Goal: Task Accomplishment & Management: Manage account settings

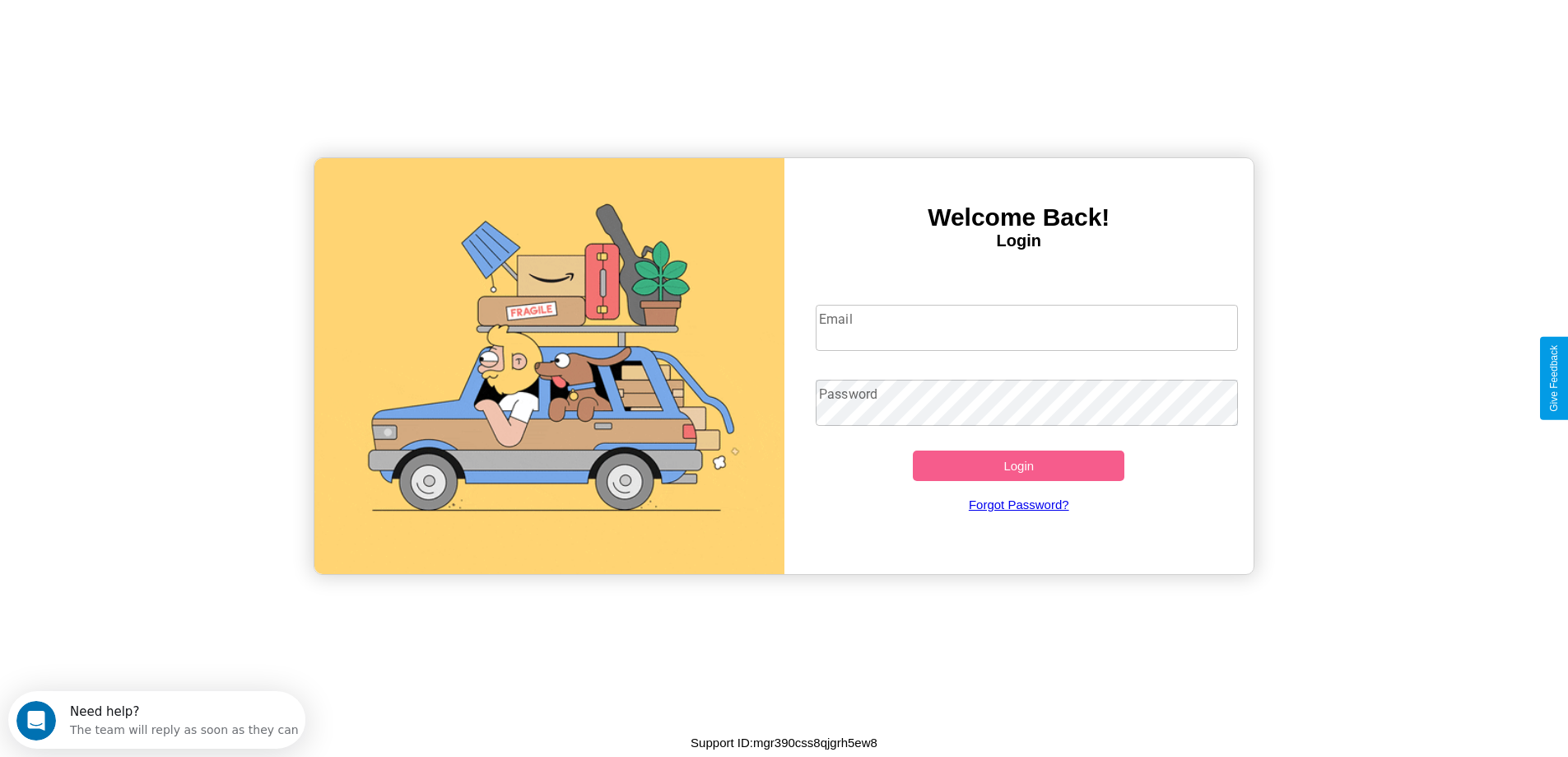
click at [1027, 328] on input "Email" at bounding box center [1027, 328] width 423 height 46
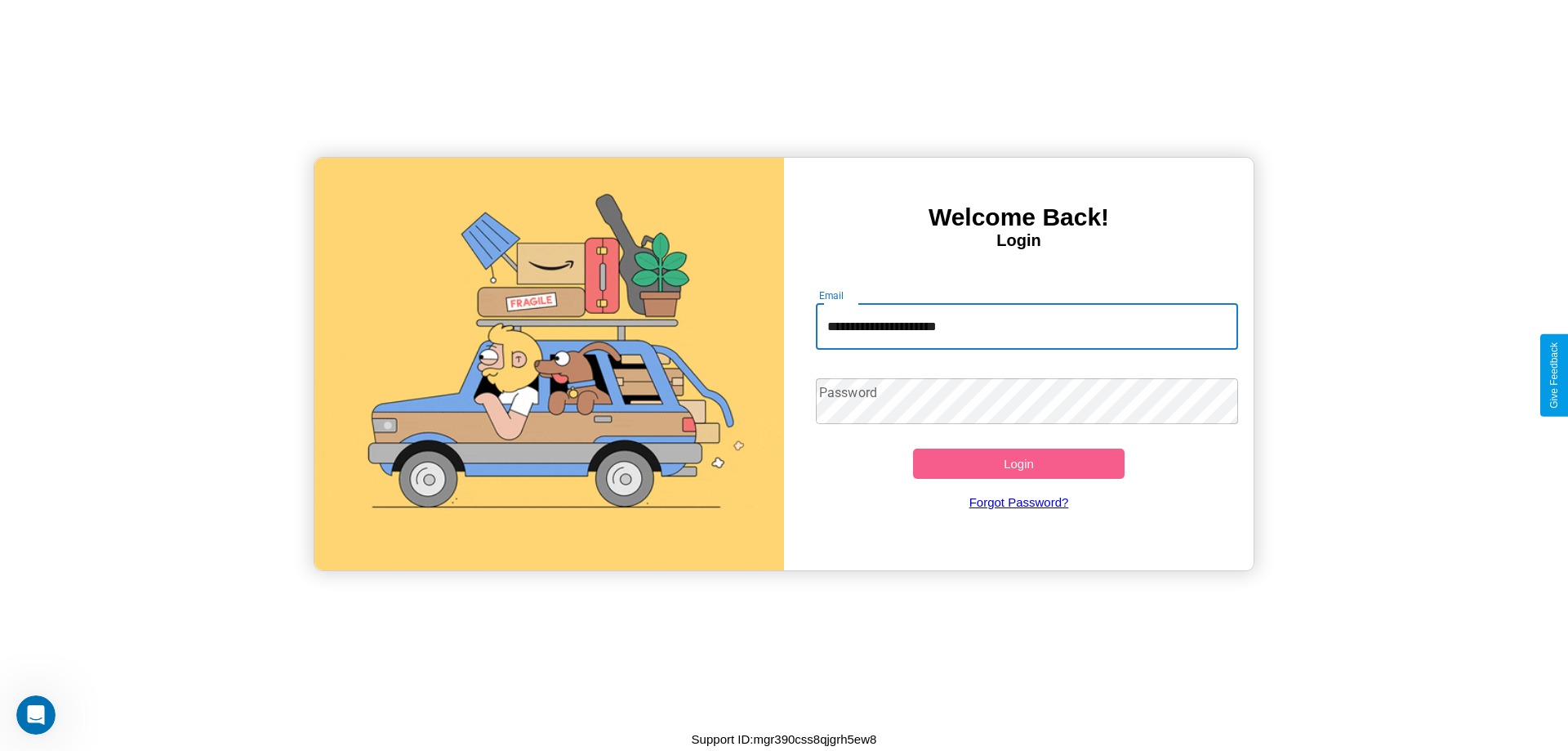
type input "**********"
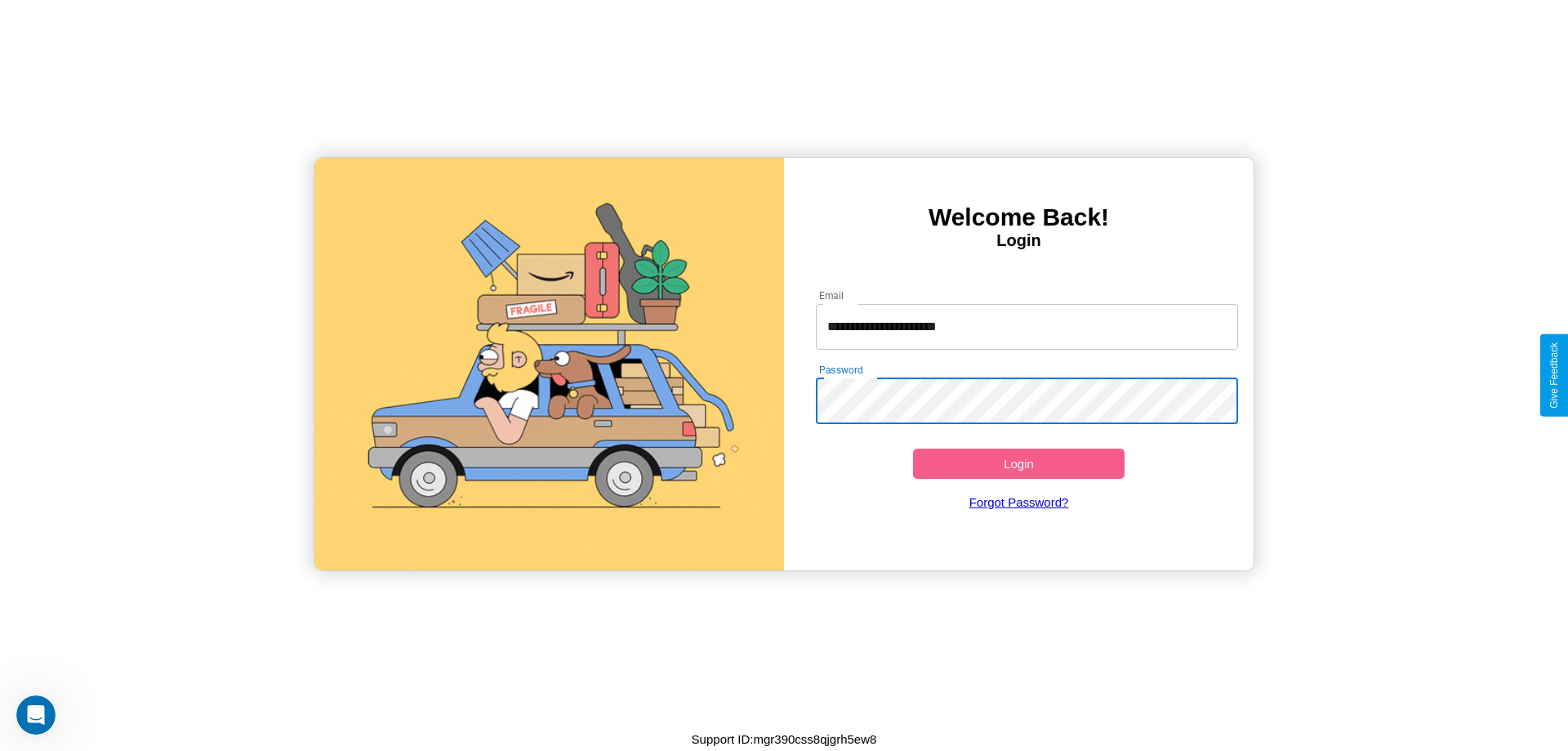
click at [1018, 463] on button "Login" at bounding box center [1018, 463] width 211 height 30
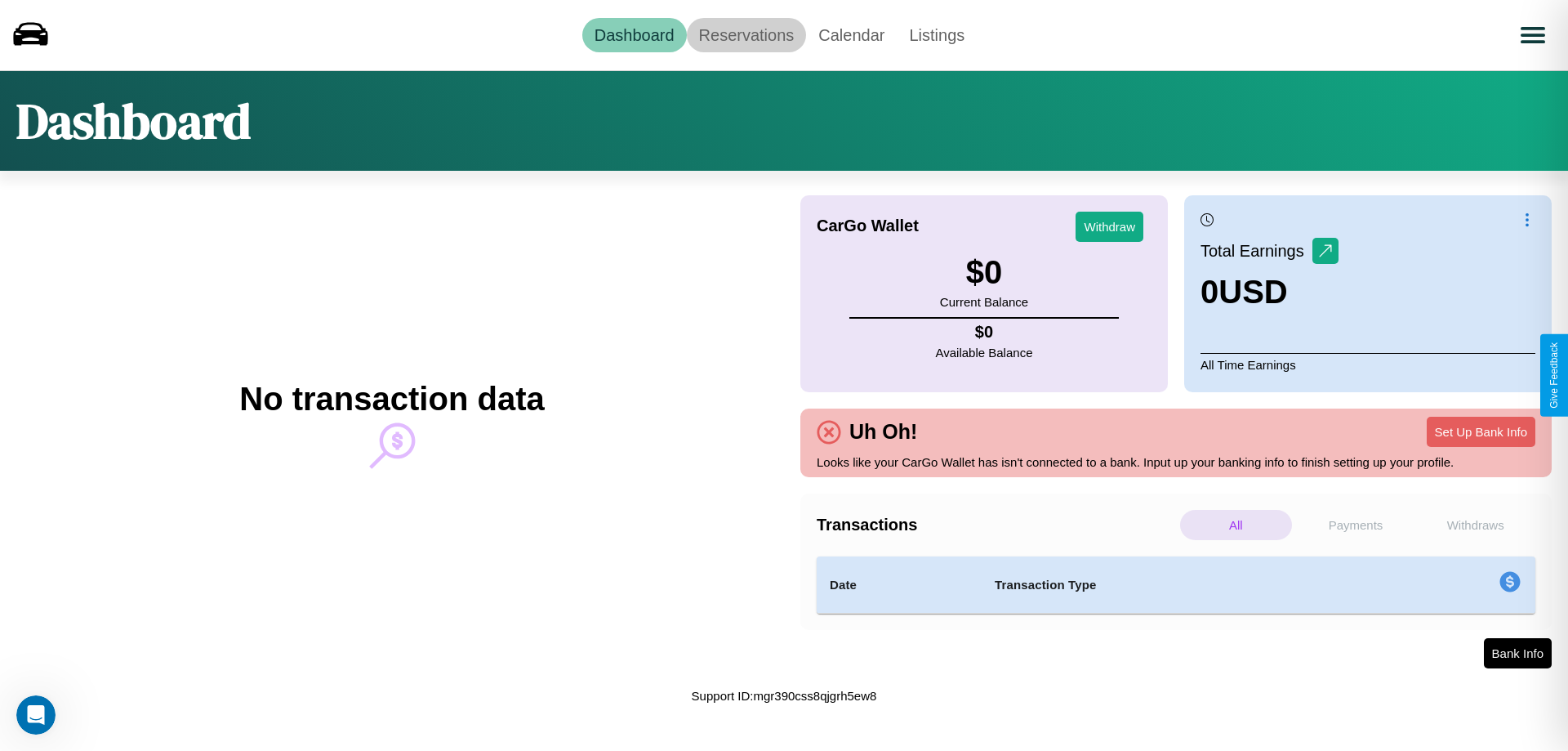
click at [745, 34] on link "Reservations" at bounding box center [746, 34] width 120 height 34
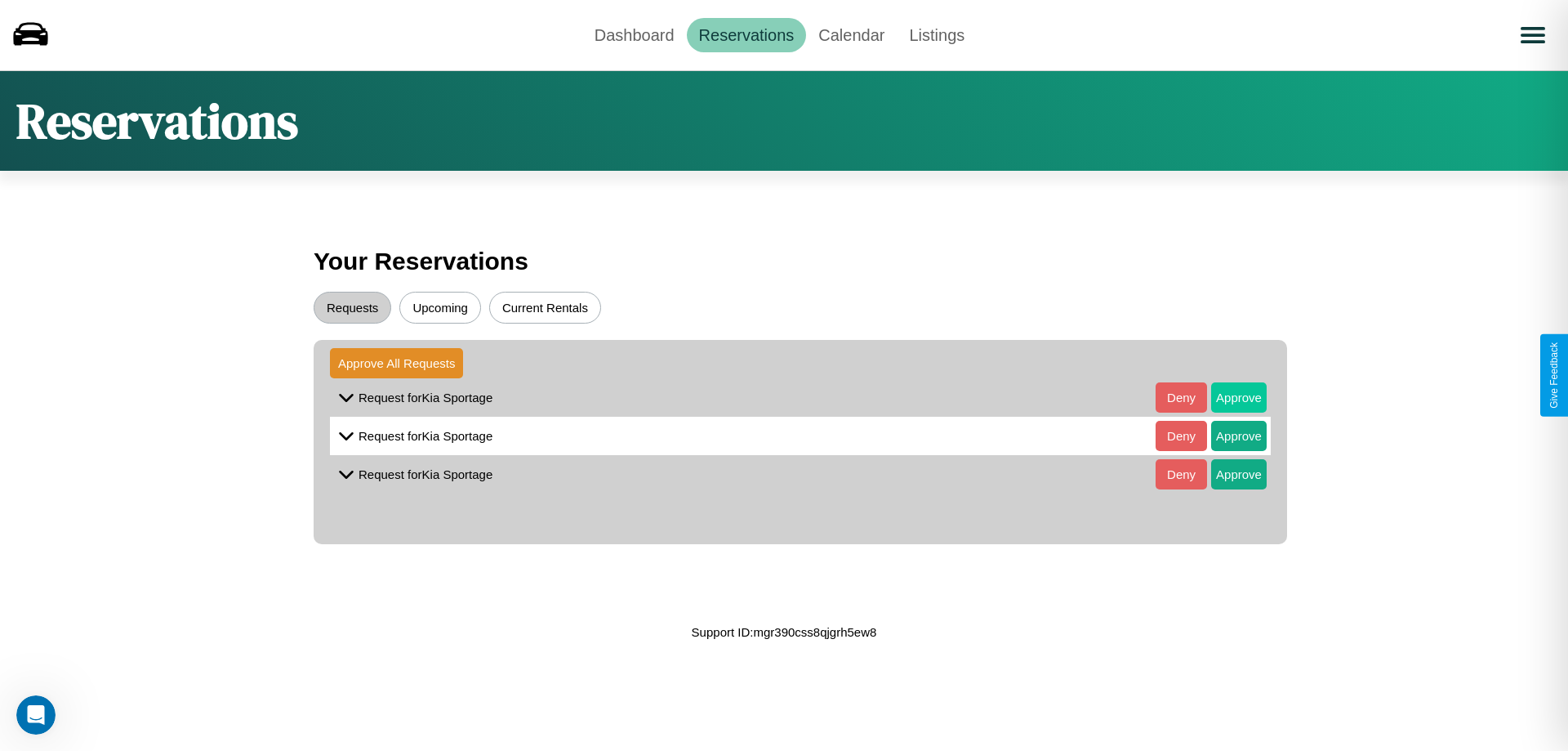
click at [1227, 397] on button "Approve" at bounding box center [1238, 397] width 55 height 30
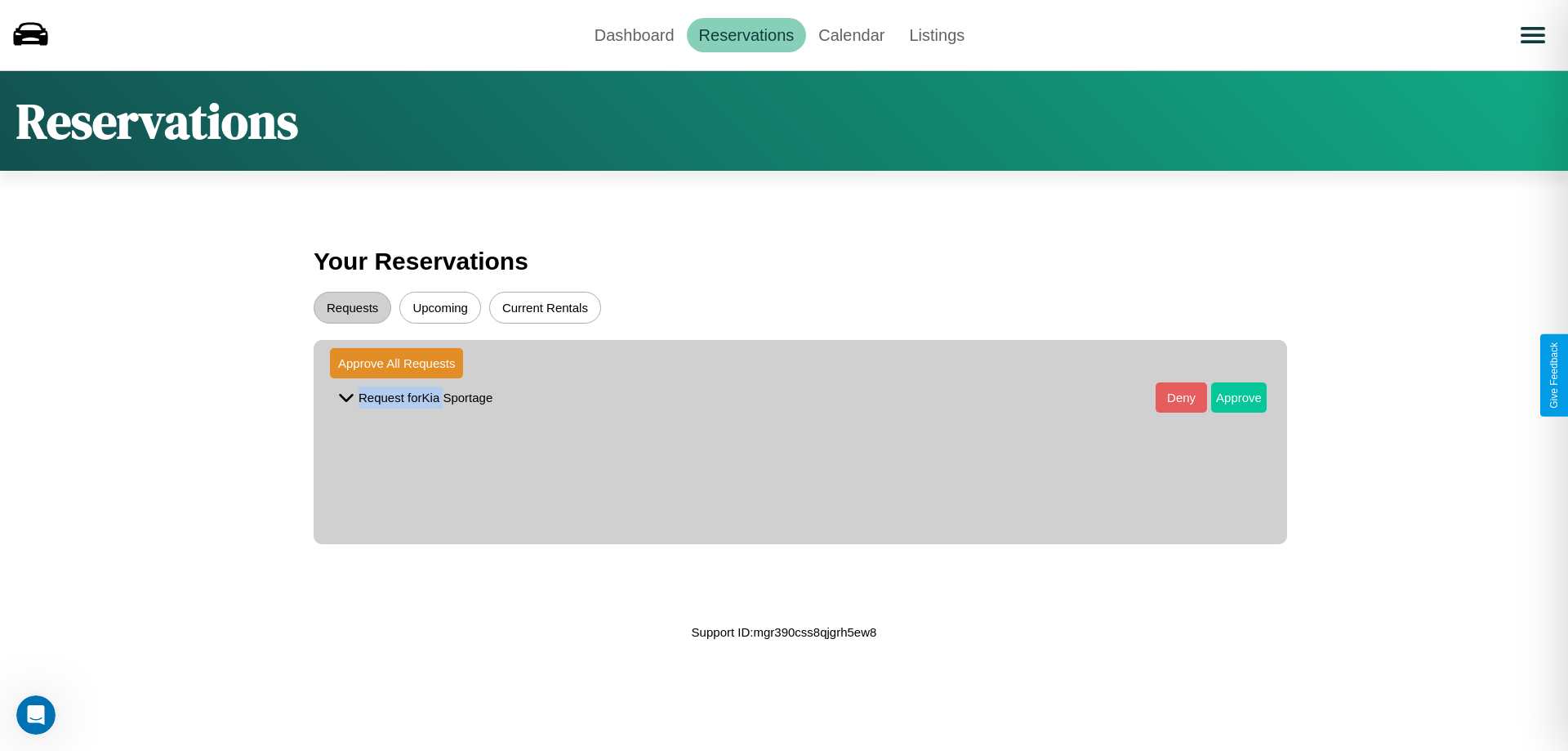
click at [1227, 397] on button "Approve" at bounding box center [1238, 397] width 55 height 30
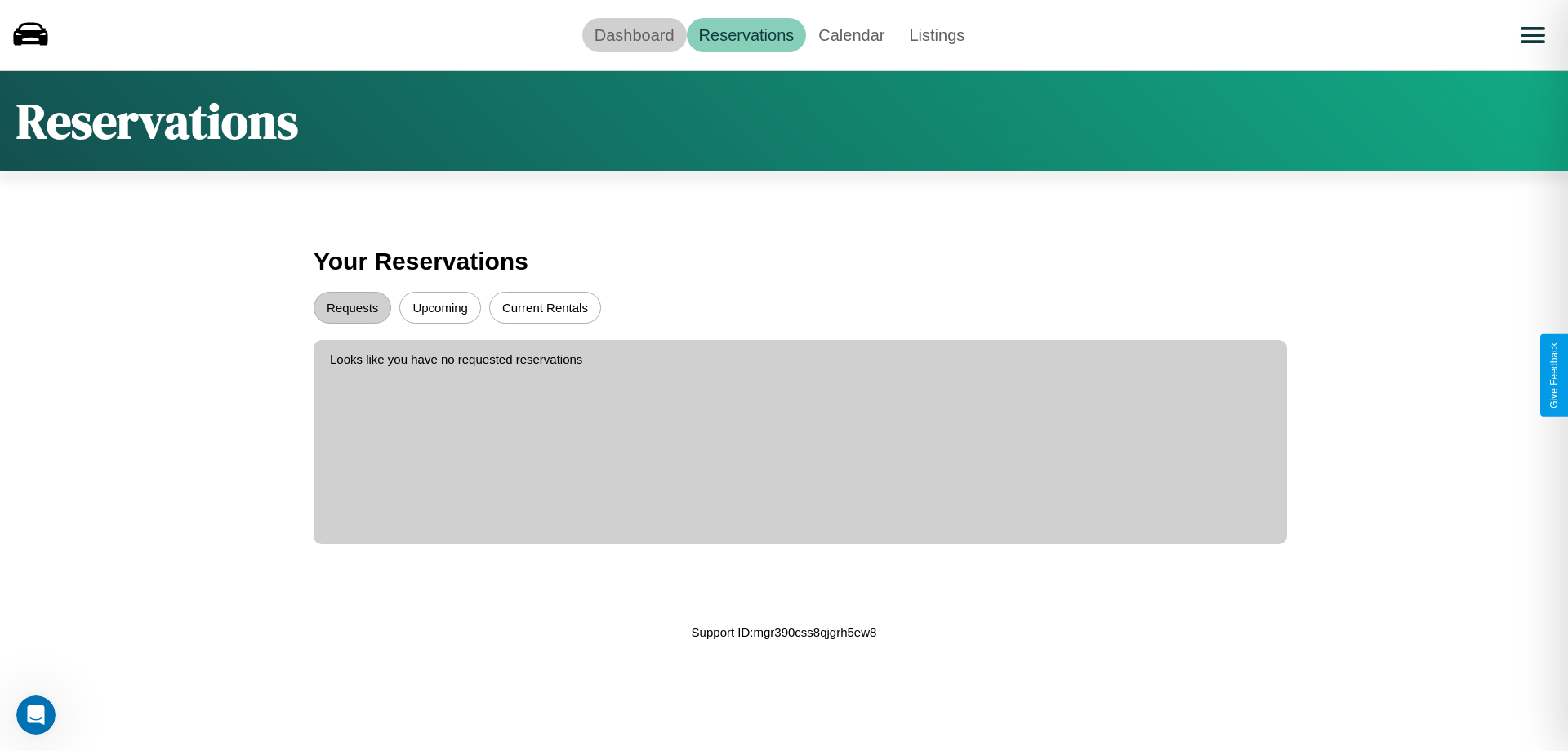
click at [633, 34] on link "Dashboard" at bounding box center [634, 34] width 104 height 34
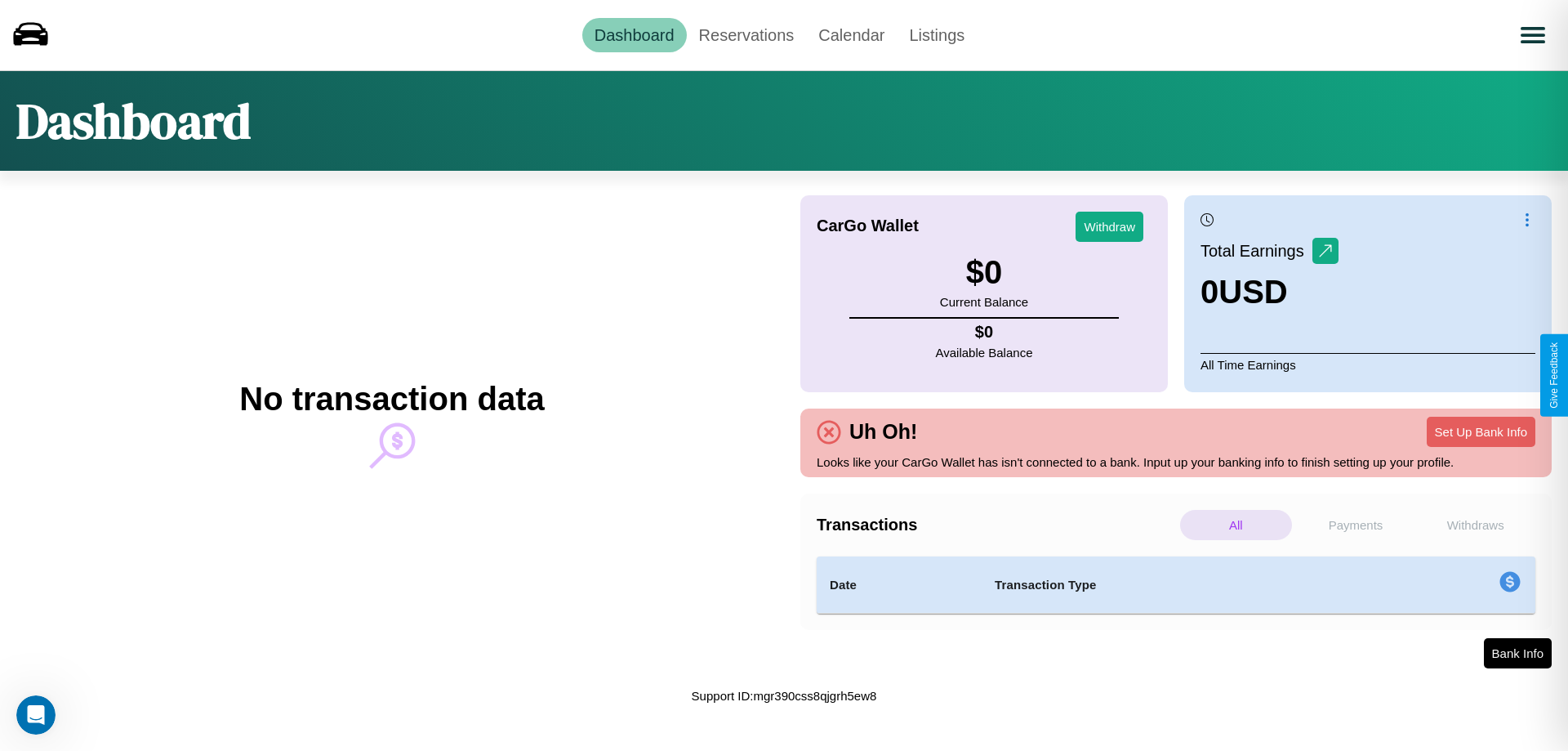
click at [1475, 524] on p "Withdraws" at bounding box center [1475, 524] width 112 height 30
